Goal: Transaction & Acquisition: Purchase product/service

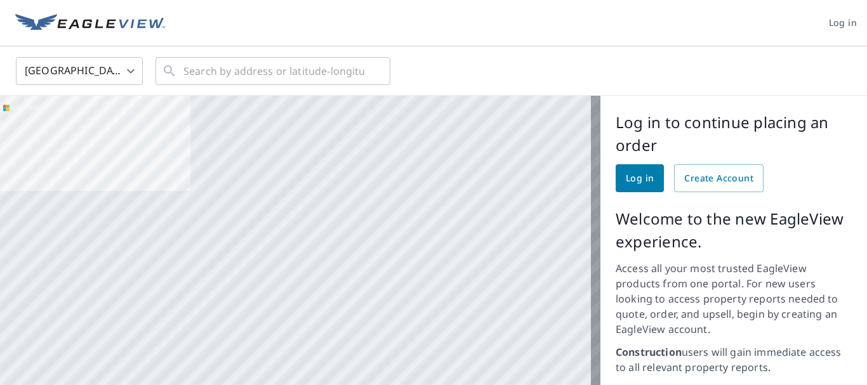
click at [629, 174] on span "Log in" at bounding box center [640, 179] width 28 height 16
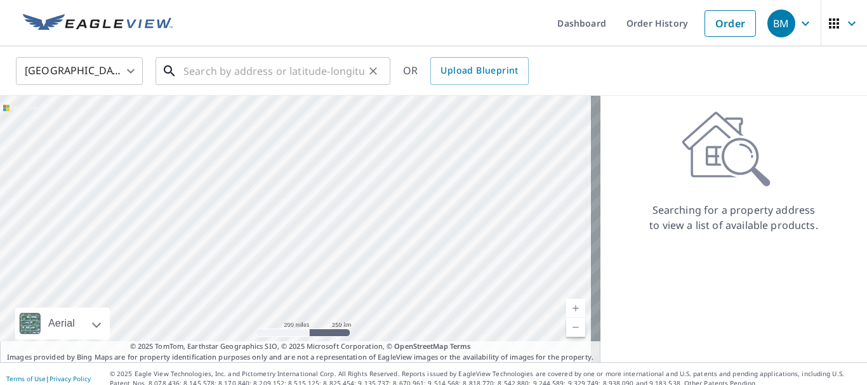
click at [197, 69] on input "text" at bounding box center [273, 71] width 181 height 36
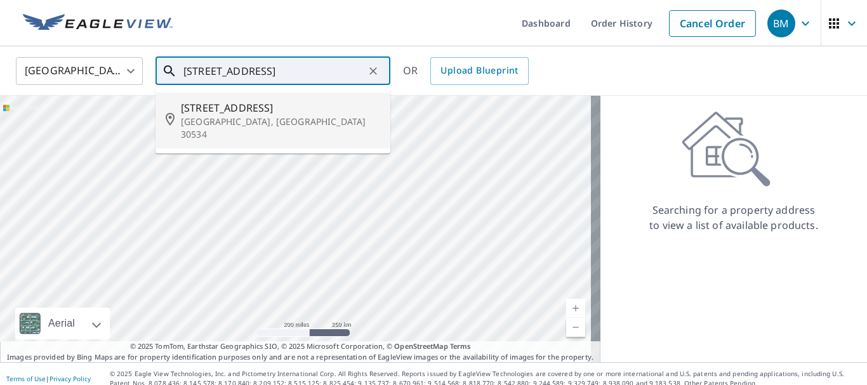
click at [231, 106] on span "[STREET_ADDRESS]" at bounding box center [280, 107] width 199 height 15
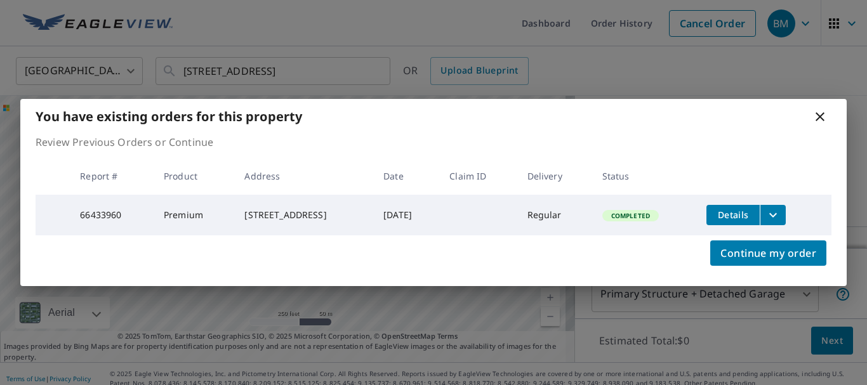
click at [812, 110] on icon at bounding box center [819, 116] width 15 height 15
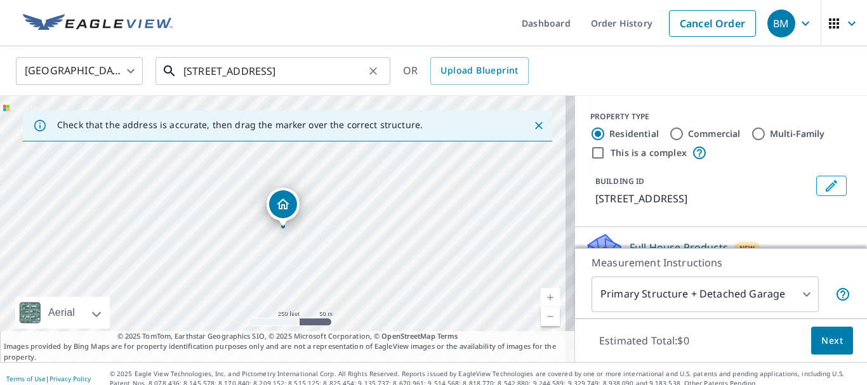
click at [204, 70] on input "[STREET_ADDRESS]" at bounding box center [273, 71] width 181 height 36
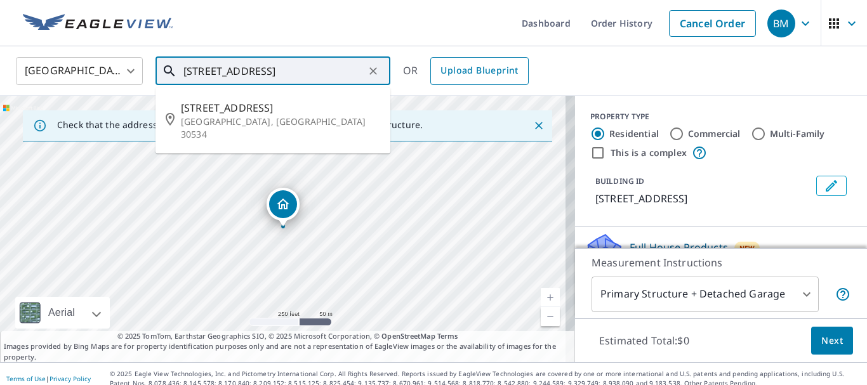
scroll to position [0, 25]
drag, startPoint x: 185, startPoint y: 69, endPoint x: 438, endPoint y: 76, distance: 253.3
click at [438, 76] on div "United States [GEOGRAPHIC_DATA] ​ [STREET_ADDRESS] ​ [STREET_ADDRESS] OR Upload…" at bounding box center [428, 71] width 845 height 30
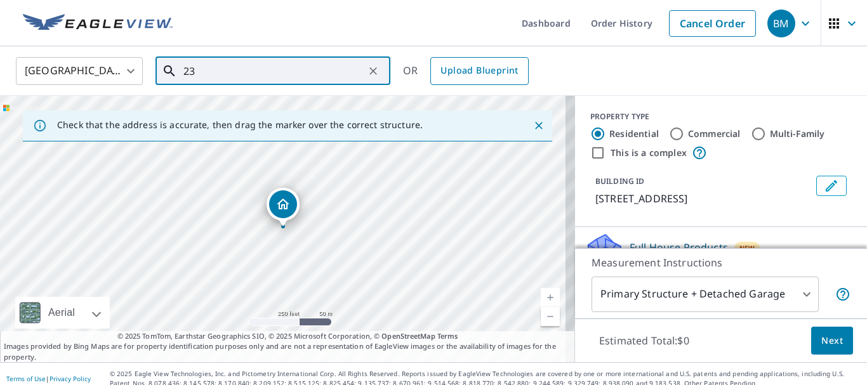
scroll to position [0, 0]
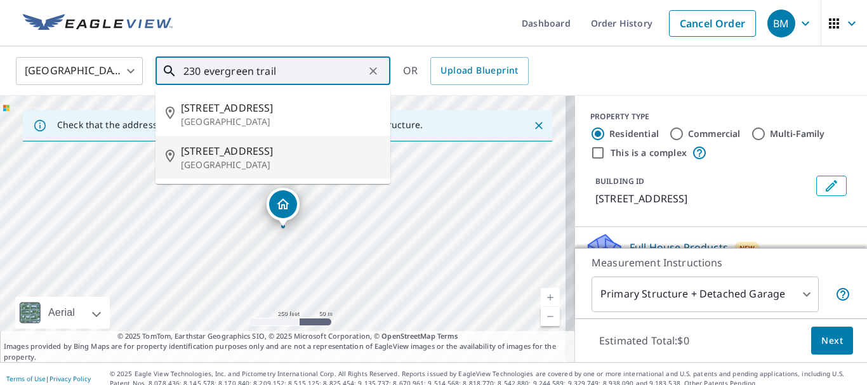
click at [240, 152] on span "[STREET_ADDRESS]" at bounding box center [280, 150] width 199 height 15
type input "[STREET_ADDRESS]"
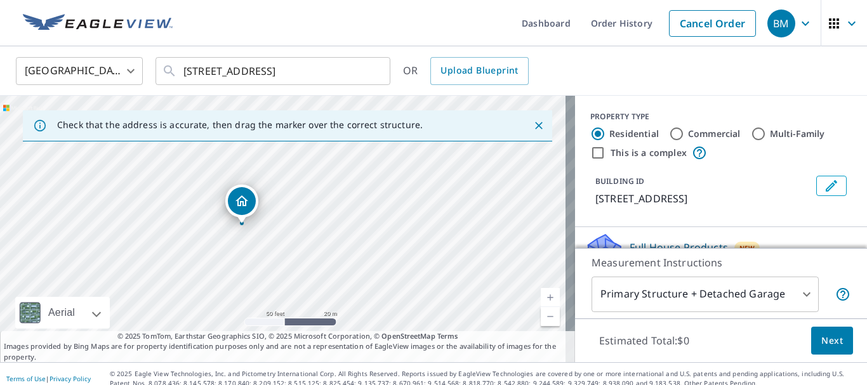
scroll to position [63, 0]
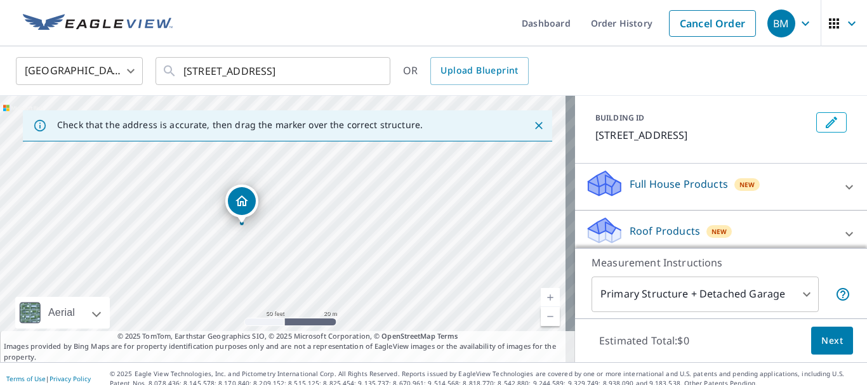
click at [641, 227] on p "Roof Products" at bounding box center [664, 230] width 70 height 15
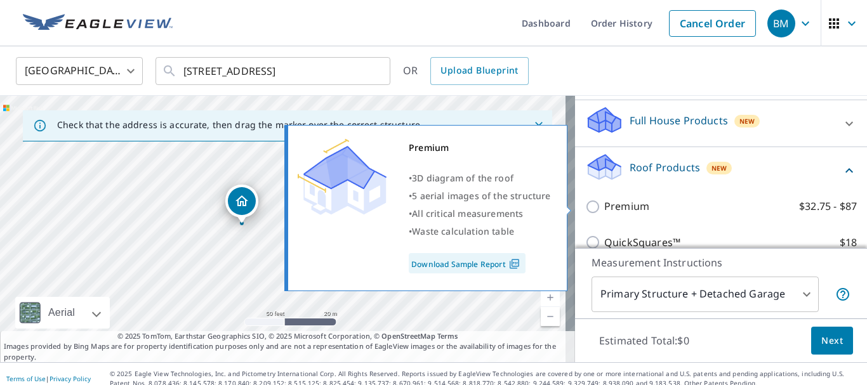
click at [588, 207] on input "Premium $32.75 - $87" at bounding box center [594, 206] width 19 height 15
checkbox input "true"
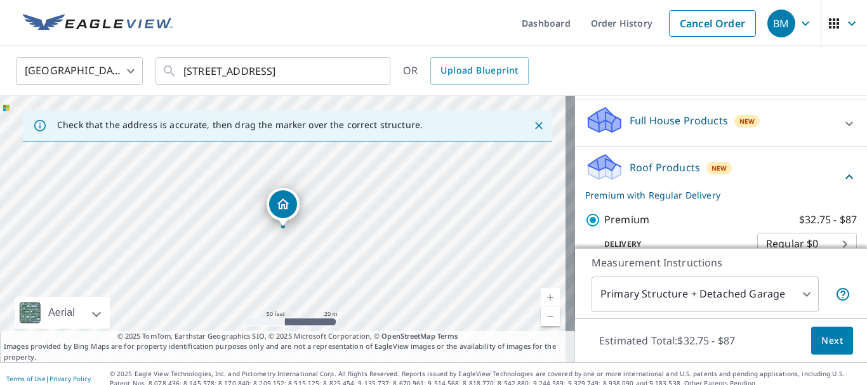
click at [822, 341] on span "Next" at bounding box center [832, 341] width 22 height 16
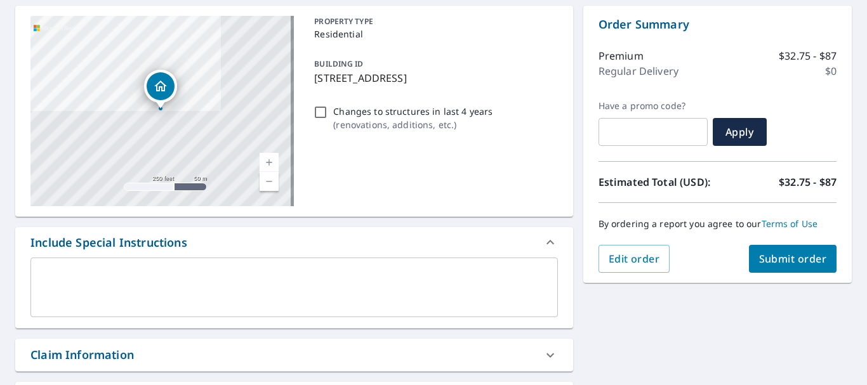
scroll to position [127, 0]
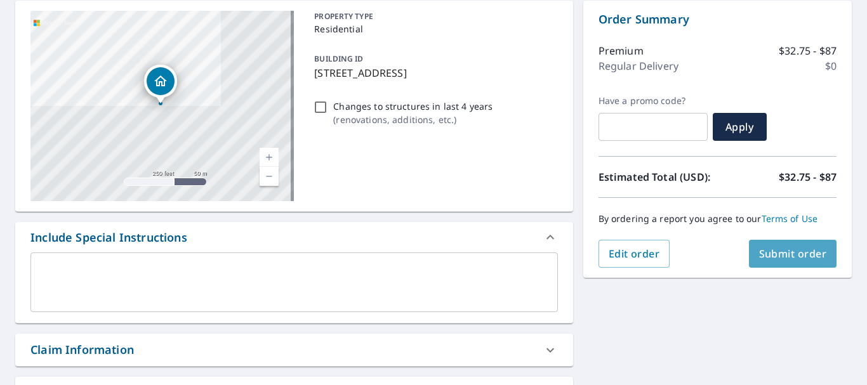
click at [782, 251] on span "Submit order" at bounding box center [793, 254] width 68 height 14
